Goal: Check status: Check status

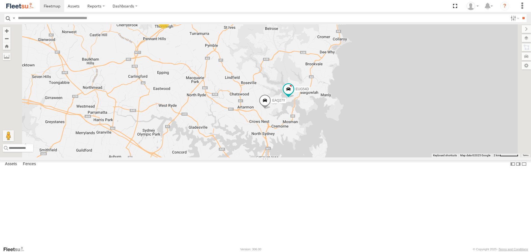
drag, startPoint x: 343, startPoint y: 193, endPoint x: 338, endPoint y: 183, distance: 11.6
click at [338, 157] on div "EAQ27Y YLF23N YMC89Z - HiAce EUG54D 5" at bounding box center [265, 90] width 531 height 133
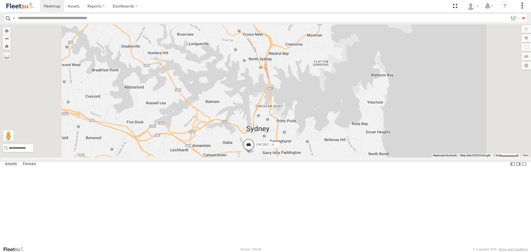
drag, startPoint x: 336, startPoint y: 117, endPoint x: 335, endPoint y: 111, distance: 5.9
click at [335, 111] on div "EAQ27Y YLF23N YMC89Z - HiAce EUG54D" at bounding box center [265, 90] width 531 height 133
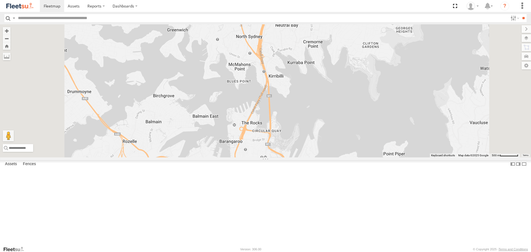
click at [336, 105] on div "EAQ27Y YLF23N YMC89Z - HiAce EUG54D" at bounding box center [265, 90] width 531 height 133
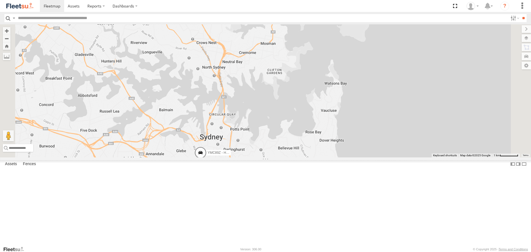
drag, startPoint x: 254, startPoint y: 157, endPoint x: 302, endPoint y: 162, distance: 47.8
click at [302, 157] on div "EAQ27Y YMC89Z - HiAce EUG54D YLF23N" at bounding box center [265, 90] width 531 height 133
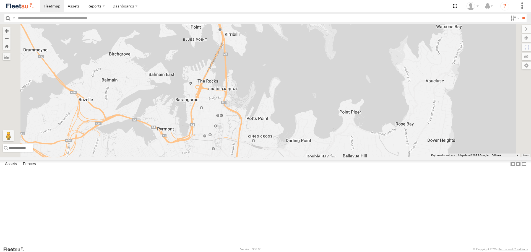
drag, startPoint x: 280, startPoint y: 169, endPoint x: 285, endPoint y: 168, distance: 5.3
click at [285, 157] on div "EAQ27Y YMC89Z - HiAce EUG54D YLF23N" at bounding box center [265, 90] width 531 height 133
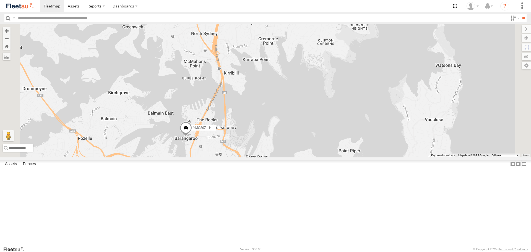
drag, startPoint x: 297, startPoint y: 107, endPoint x: 296, endPoint y: 146, distance: 38.7
click at [296, 146] on div "YMC89Z - HiAce" at bounding box center [265, 90] width 531 height 133
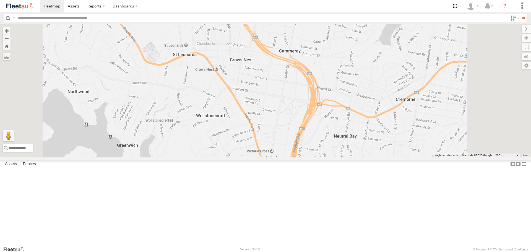
drag, startPoint x: 373, startPoint y: 199, endPoint x: 364, endPoint y: 161, distance: 39.0
click at [364, 157] on div "EAQ27Y YMC89Z - HiAce EUG54D" at bounding box center [265, 90] width 531 height 133
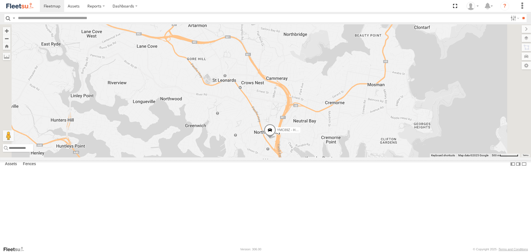
drag, startPoint x: 279, startPoint y: 88, endPoint x: 300, endPoint y: 111, distance: 31.3
click at [300, 111] on div "EAQ27Y YMC89Z - HiAce EUG54D" at bounding box center [265, 90] width 531 height 133
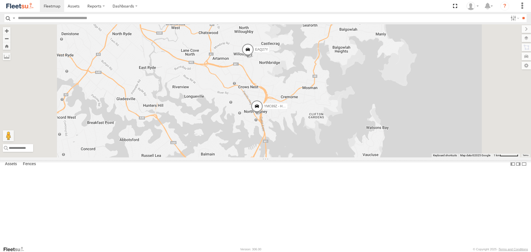
drag, startPoint x: 295, startPoint y: 98, endPoint x: 303, endPoint y: 111, distance: 15.5
click at [303, 111] on div "EAQ27Y YMC89Z - HiAce EUG54D" at bounding box center [265, 90] width 531 height 133
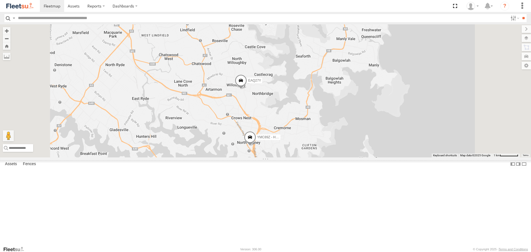
click at [291, 157] on div "EAQ27Y YMC89Z - HiAce EUG54D" at bounding box center [265, 90] width 531 height 133
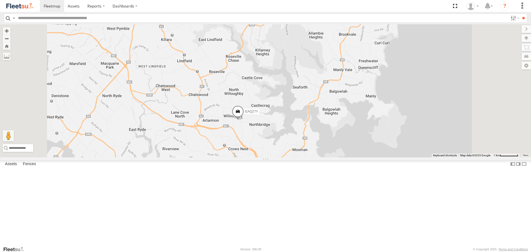
drag, startPoint x: 276, startPoint y: 141, endPoint x: 277, endPoint y: 156, distance: 14.7
click at [277, 156] on div "EAQ27Y YMC89Z - HiAce EUG54D" at bounding box center [265, 90] width 531 height 133
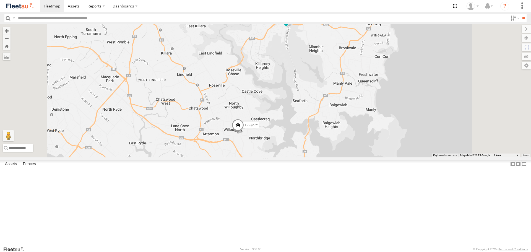
drag, startPoint x: 273, startPoint y: 121, endPoint x: 273, endPoint y: 124, distance: 3.0
click at [273, 124] on div "EAQ27Y YMC89Z - HiAce EUG54D" at bounding box center [265, 90] width 531 height 133
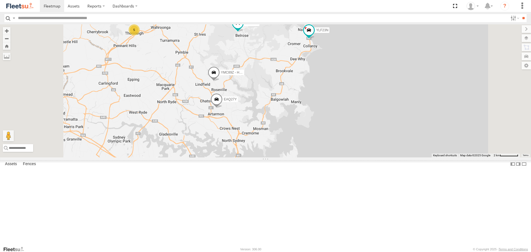
drag, startPoint x: 255, startPoint y: 107, endPoint x: 255, endPoint y: 101, distance: 6.7
click at [255, 101] on div "EAQ27Y YLF23N YMC89Z - HiAce EUG54D 5" at bounding box center [265, 90] width 531 height 133
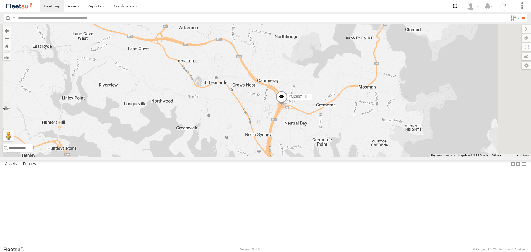
drag, startPoint x: 321, startPoint y: 112, endPoint x: 324, endPoint y: 149, distance: 36.9
click at [324, 149] on div "EAQ27Y YLF23N YMC89Z - HiAce EUG54D" at bounding box center [265, 90] width 531 height 133
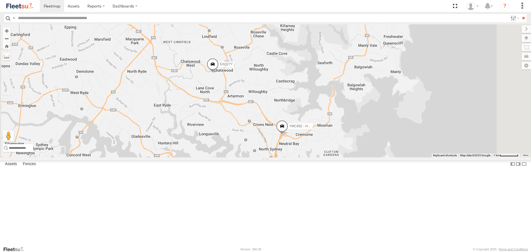
drag, startPoint x: 308, startPoint y: 120, endPoint x: 319, endPoint y: 142, distance: 24.3
click at [319, 142] on div "EAQ27Y YLF23N YMC89Z - HiAce EUG54D" at bounding box center [265, 90] width 531 height 133
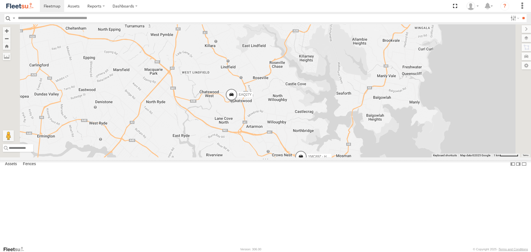
drag, startPoint x: 315, startPoint y: 115, endPoint x: 334, endPoint y: 145, distance: 35.0
click at [334, 145] on div "EAQ27Y YLF23N YMC89Z - HiAce EUG54D" at bounding box center [265, 90] width 531 height 133
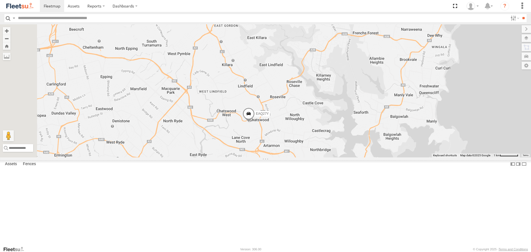
drag, startPoint x: 342, startPoint y: 140, endPoint x: 350, endPoint y: 148, distance: 11.5
click at [350, 148] on div "EAQ27Y YLF23N YMC89Z - HiAce EUG54D" at bounding box center [265, 90] width 531 height 133
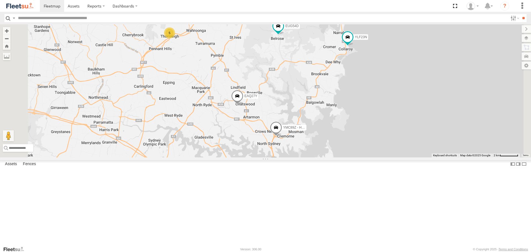
drag, startPoint x: 341, startPoint y: 111, endPoint x: 341, endPoint y: 114, distance: 3.3
click at [341, 114] on div "EAQ27Y YLF23N YMC89Z - HiAce EUG54D 5" at bounding box center [265, 90] width 531 height 133
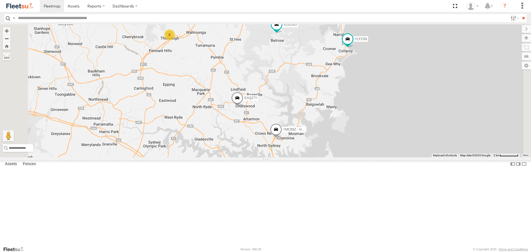
click at [340, 115] on div "EAQ27Y YLF23N YMC89Z - HiAce EUG54D 5" at bounding box center [265, 90] width 531 height 133
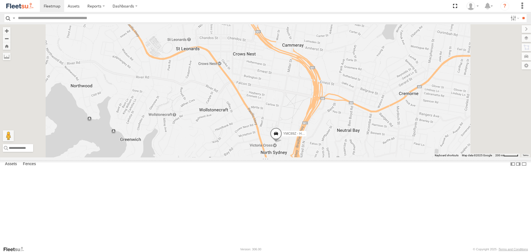
drag, startPoint x: 377, startPoint y: 208, endPoint x: 367, endPoint y: 198, distance: 14.5
click at [367, 157] on div "EAQ27Y YLF23N YMC89Z - HiAce EUG54D" at bounding box center [265, 90] width 531 height 133
